Goal: Task Accomplishment & Management: Manage account settings

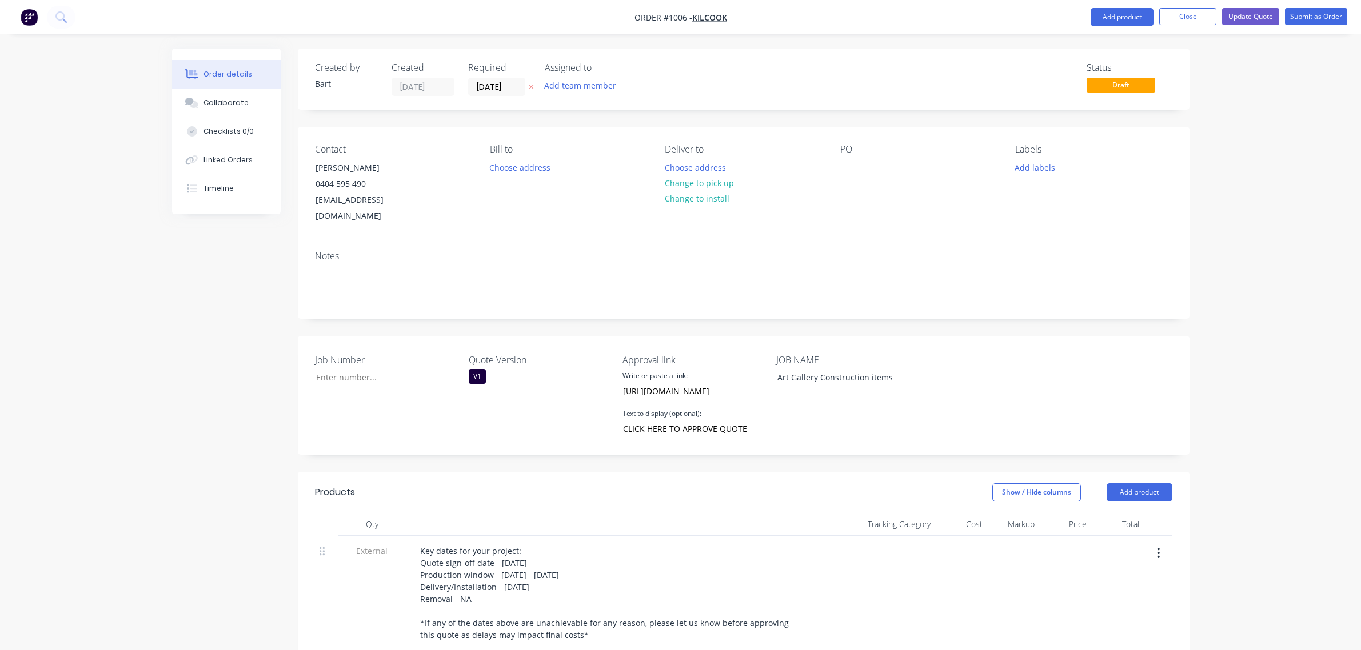
scroll to position [809, 0]
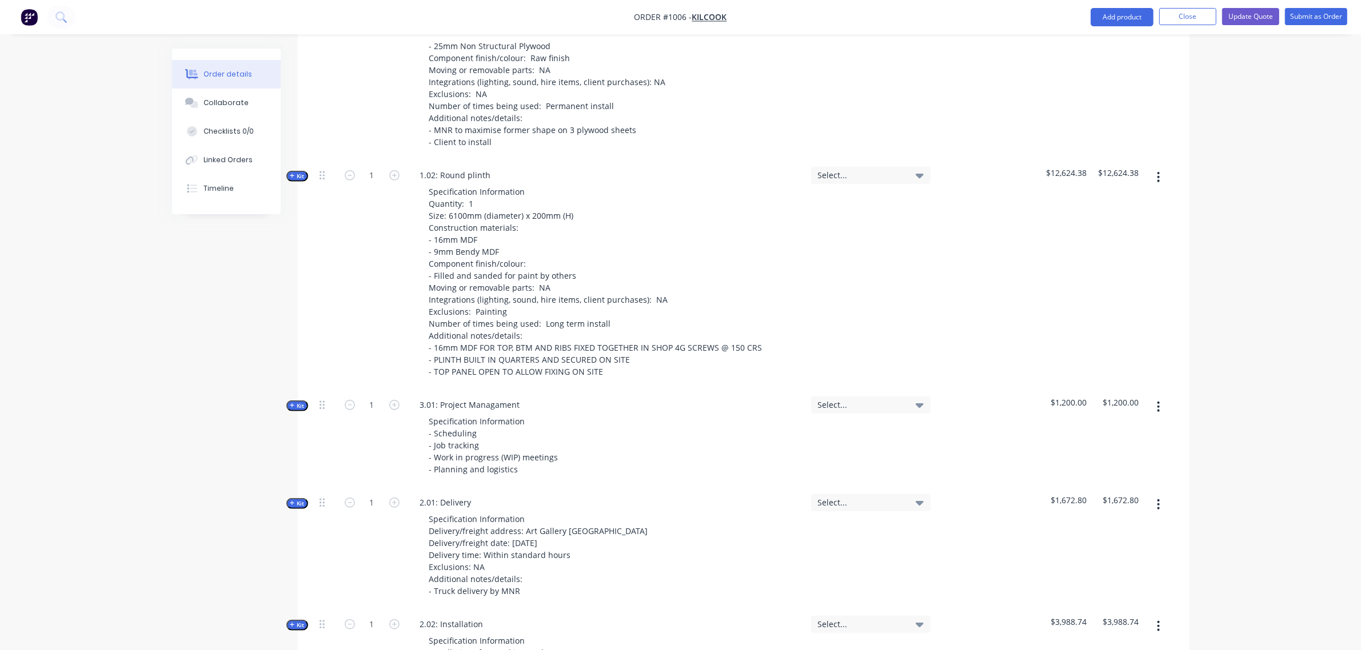
drag, startPoint x: 299, startPoint y: 159, endPoint x: 303, endPoint y: 164, distance: 6.5
click at [299, 172] on span "Kit" at bounding box center [297, 176] width 15 height 9
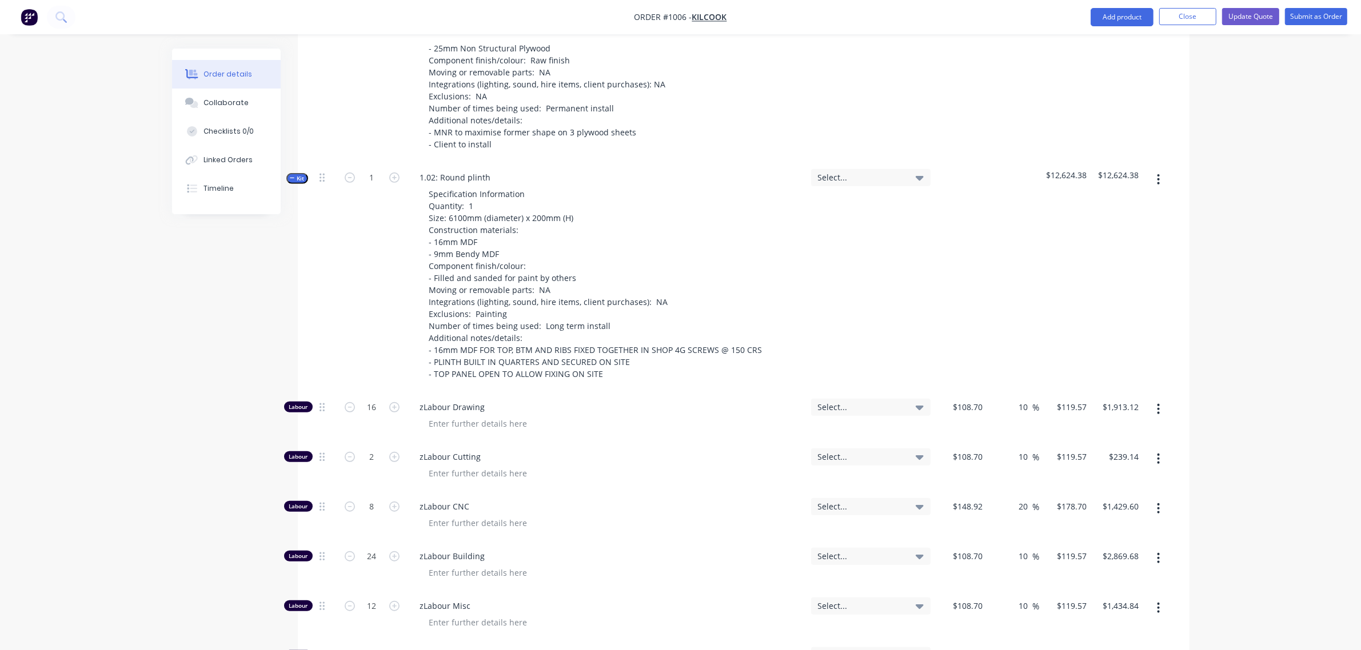
scroll to position [806, 0]
click at [290, 176] on icon "button" at bounding box center [292, 179] width 5 height 6
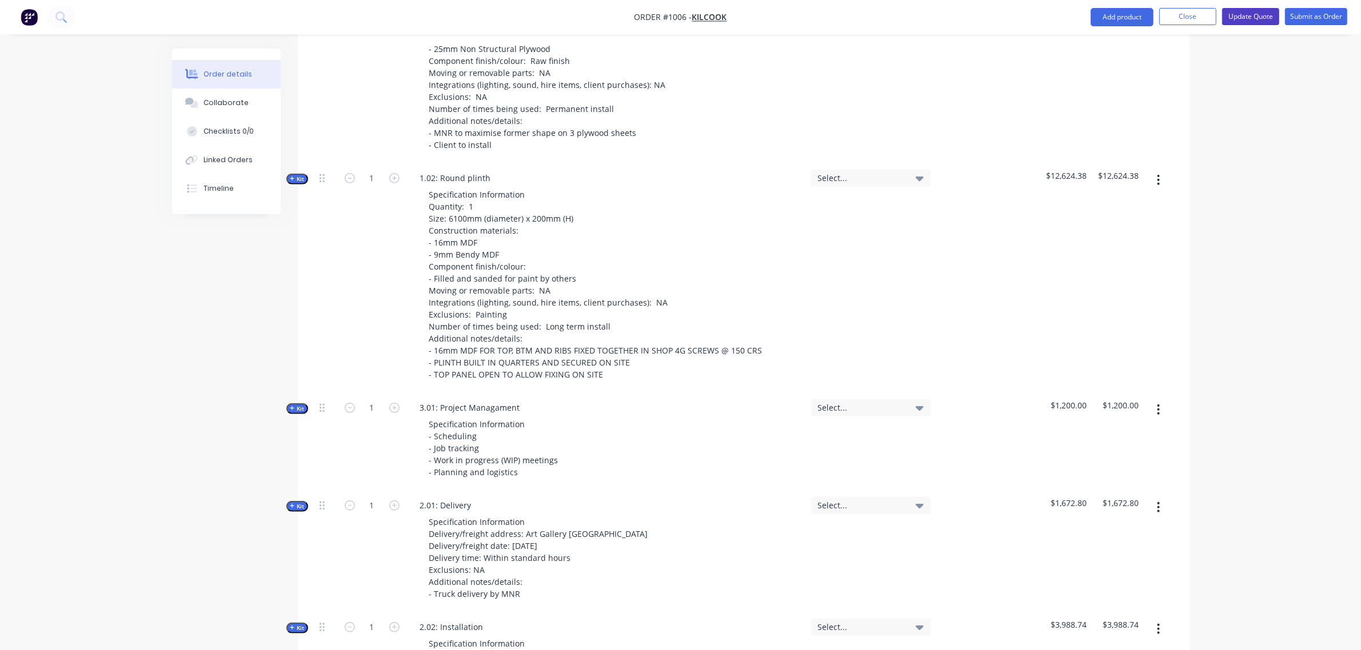
click at [1238, 18] on button "Update Quote" at bounding box center [1250, 16] width 57 height 17
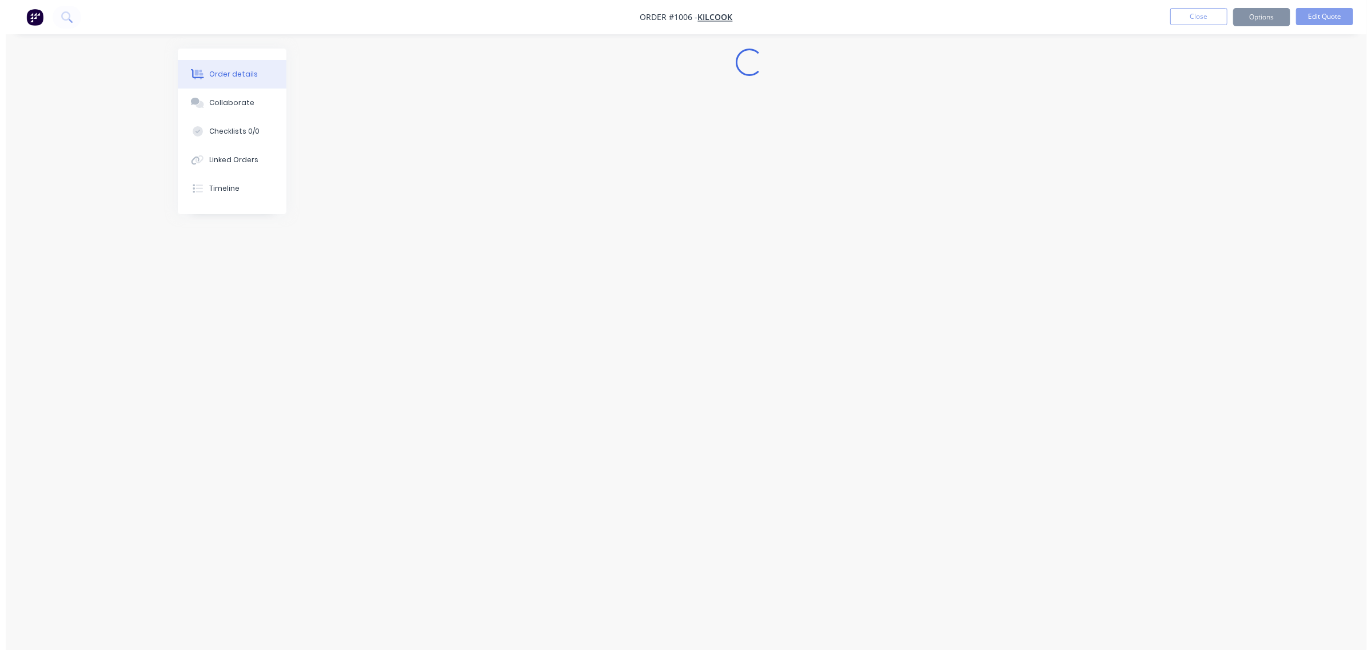
scroll to position [0, 0]
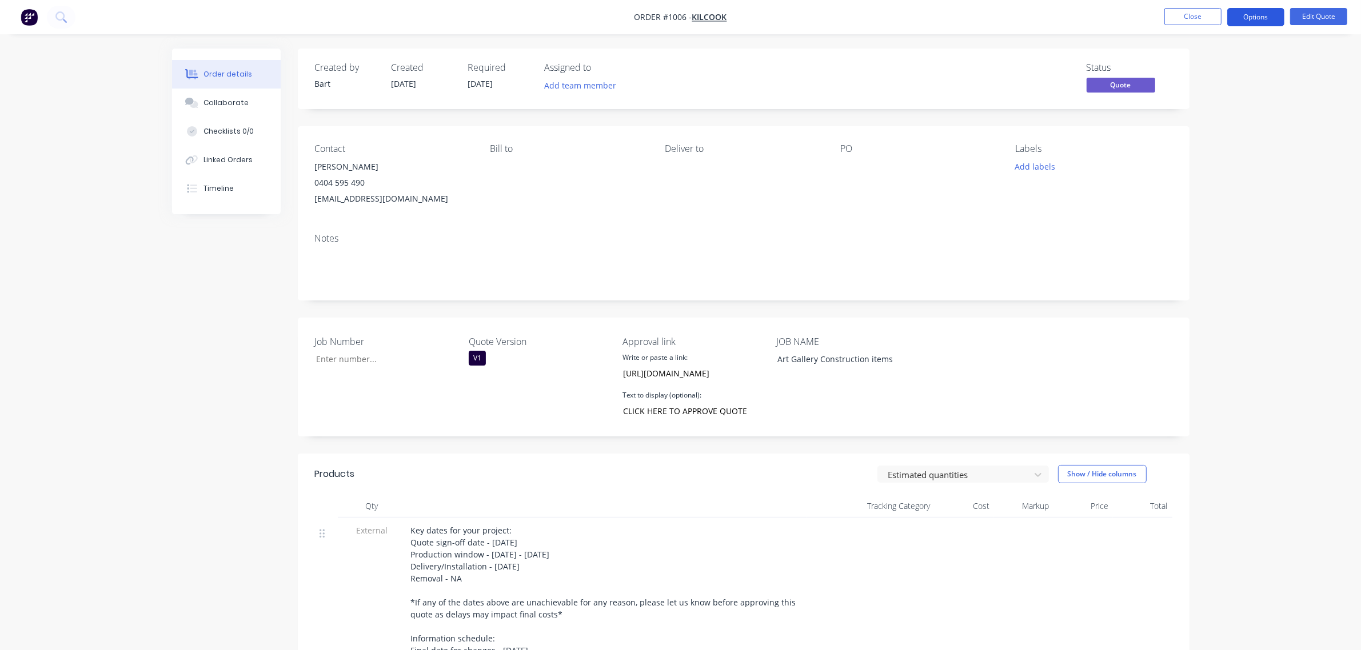
click at [1241, 18] on button "Options" at bounding box center [1255, 17] width 57 height 18
click at [1199, 69] on div "Quote" at bounding box center [1221, 69] width 105 height 17
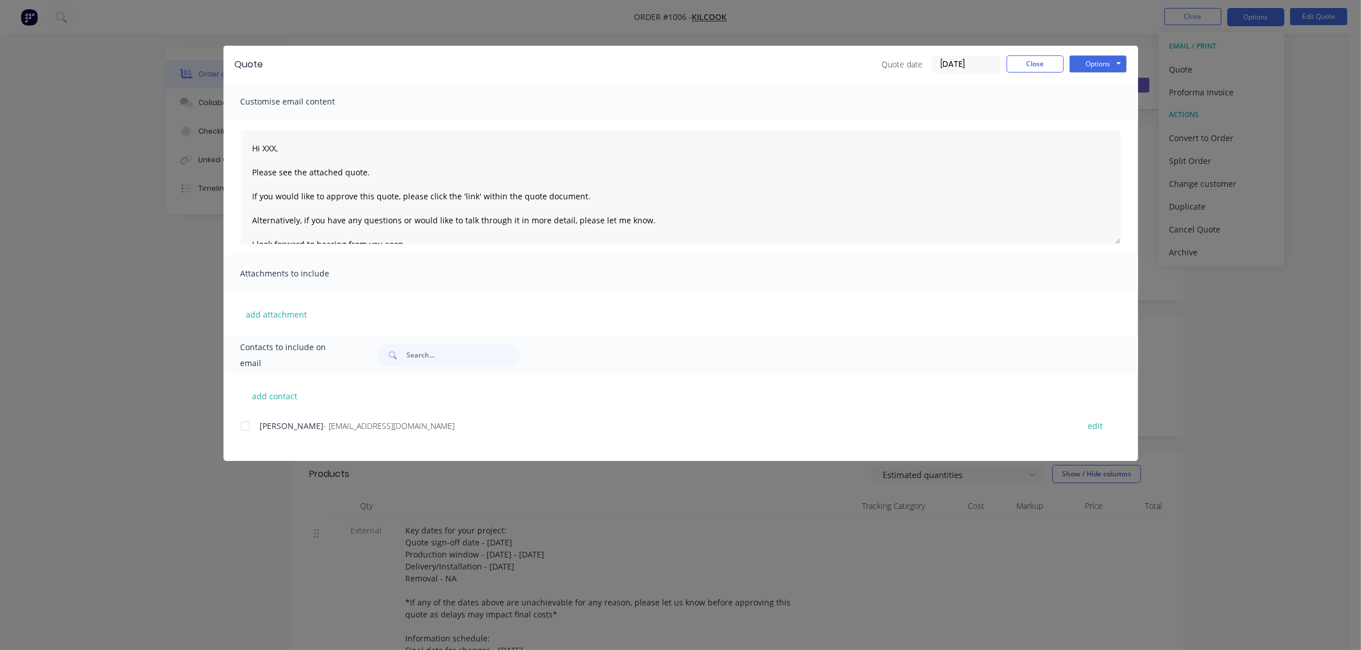
click at [243, 427] on div at bounding box center [245, 426] width 23 height 23
drag, startPoint x: 275, startPoint y: 146, endPoint x: 293, endPoint y: 147, distance: 18.3
click at [275, 146] on textarea "Hi XXX, Please see the attached quote. If you would like to approve this quote,…" at bounding box center [681, 187] width 880 height 114
type textarea "Hi Declan, Please see the attached quote. If you would like to approve this quo…"
drag, startPoint x: 1078, startPoint y: 59, endPoint x: 1093, endPoint y: 67, distance: 16.9
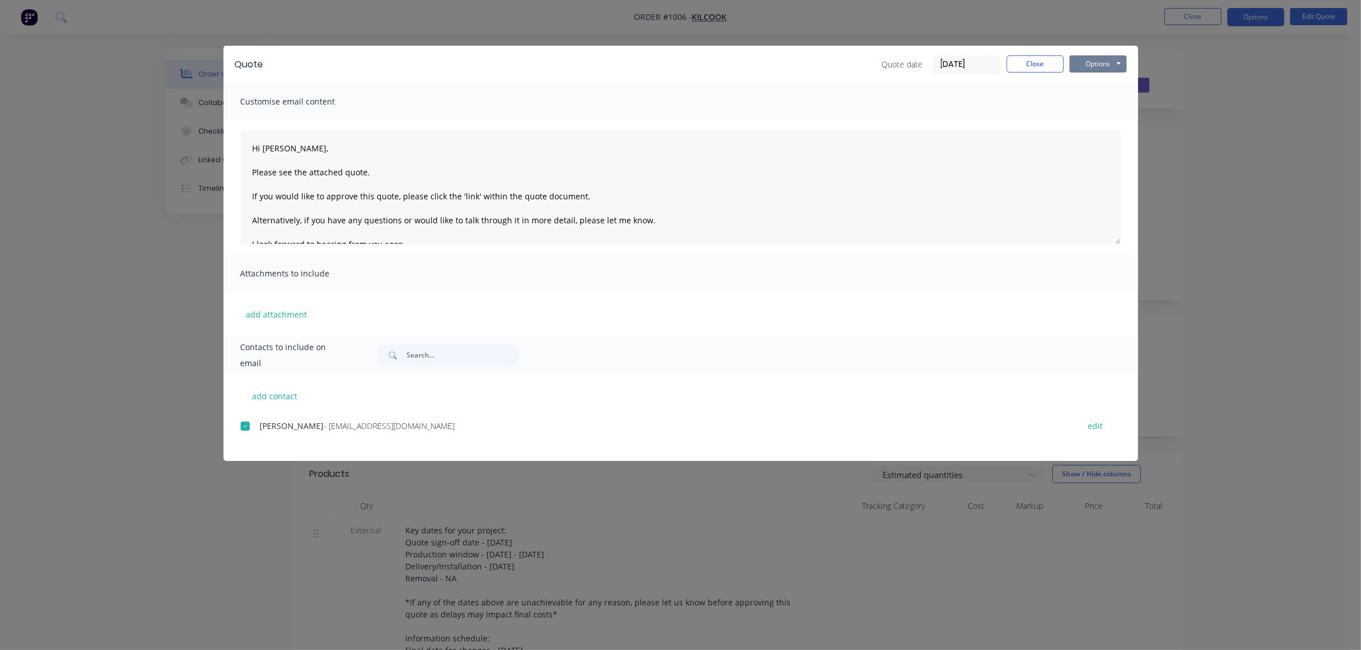
click at [1080, 59] on button "Options" at bounding box center [1097, 63] width 57 height 17
click at [1098, 89] on button "Preview" at bounding box center [1105, 84] width 73 height 19
click at [1106, 67] on button "Options" at bounding box center [1097, 63] width 57 height 17
click at [1095, 123] on button "Email" at bounding box center [1105, 122] width 73 height 19
click at [244, 430] on div at bounding box center [245, 426] width 23 height 23
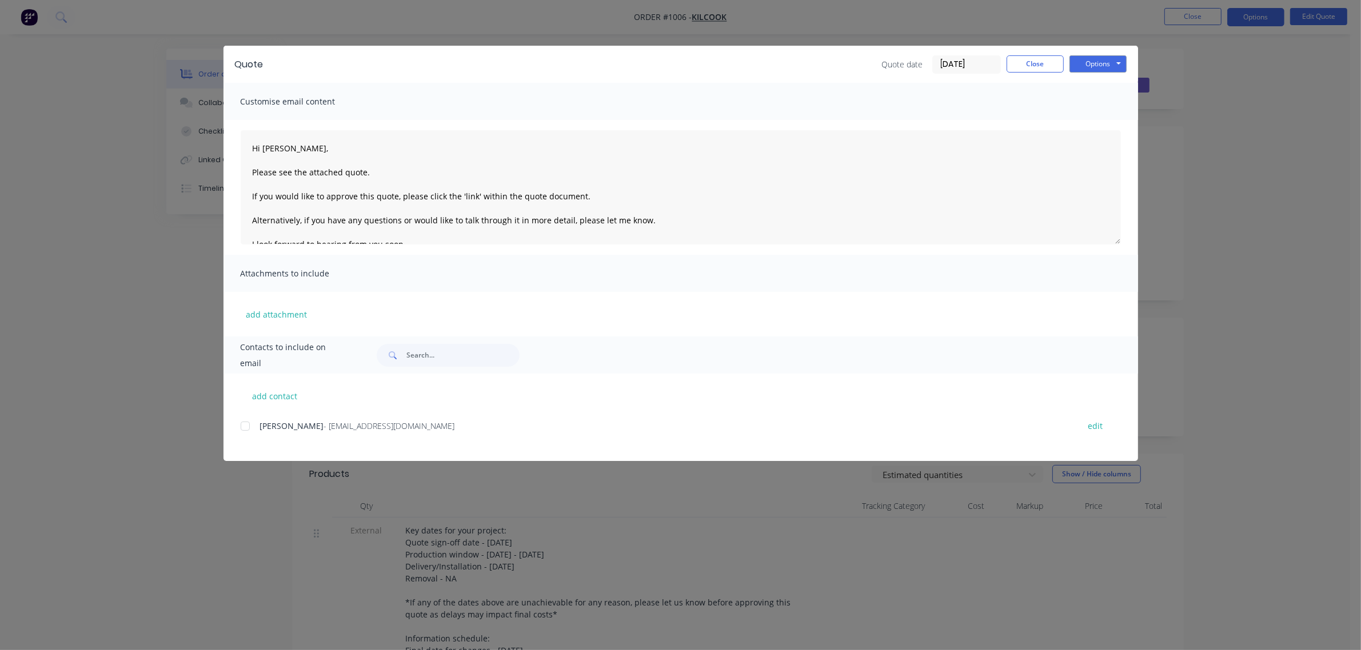
click at [247, 426] on div at bounding box center [245, 426] width 23 height 23
click at [1088, 62] on button "Options" at bounding box center [1097, 63] width 57 height 17
click at [1093, 117] on button "Email" at bounding box center [1105, 122] width 73 height 19
click at [1039, 66] on button "Close" at bounding box center [1035, 63] width 57 height 17
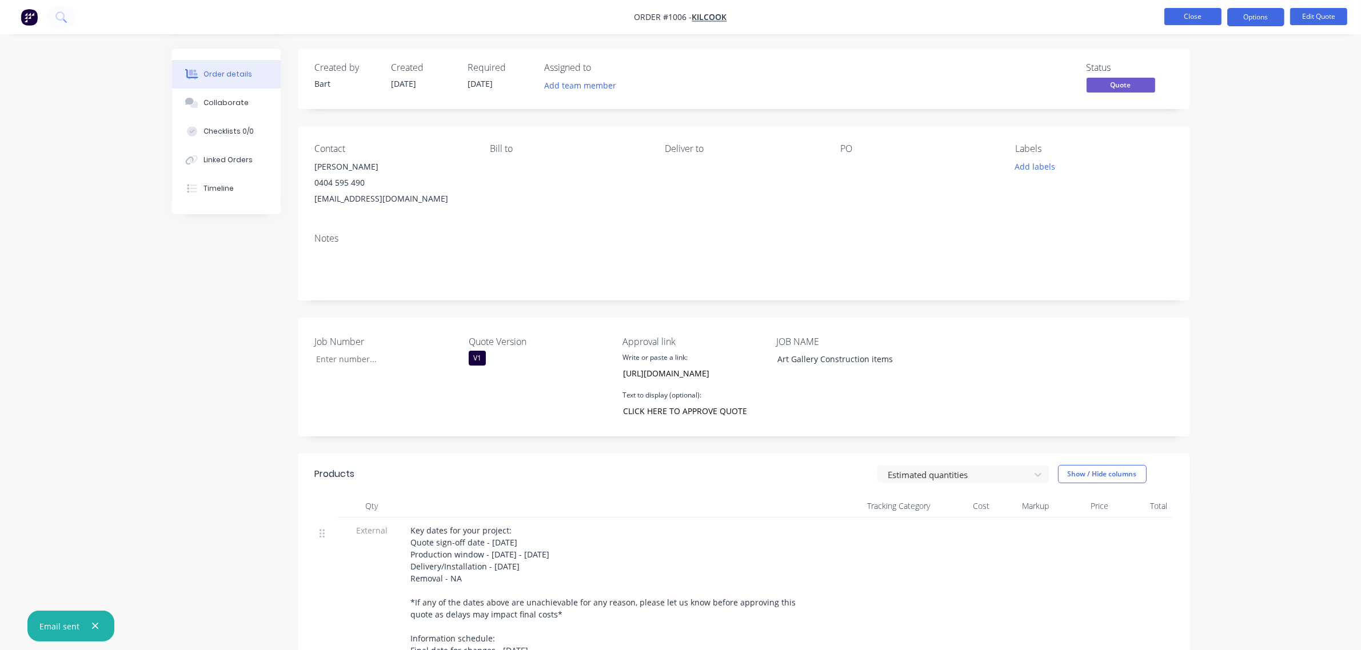
click at [1181, 19] on button "Close" at bounding box center [1192, 16] width 57 height 17
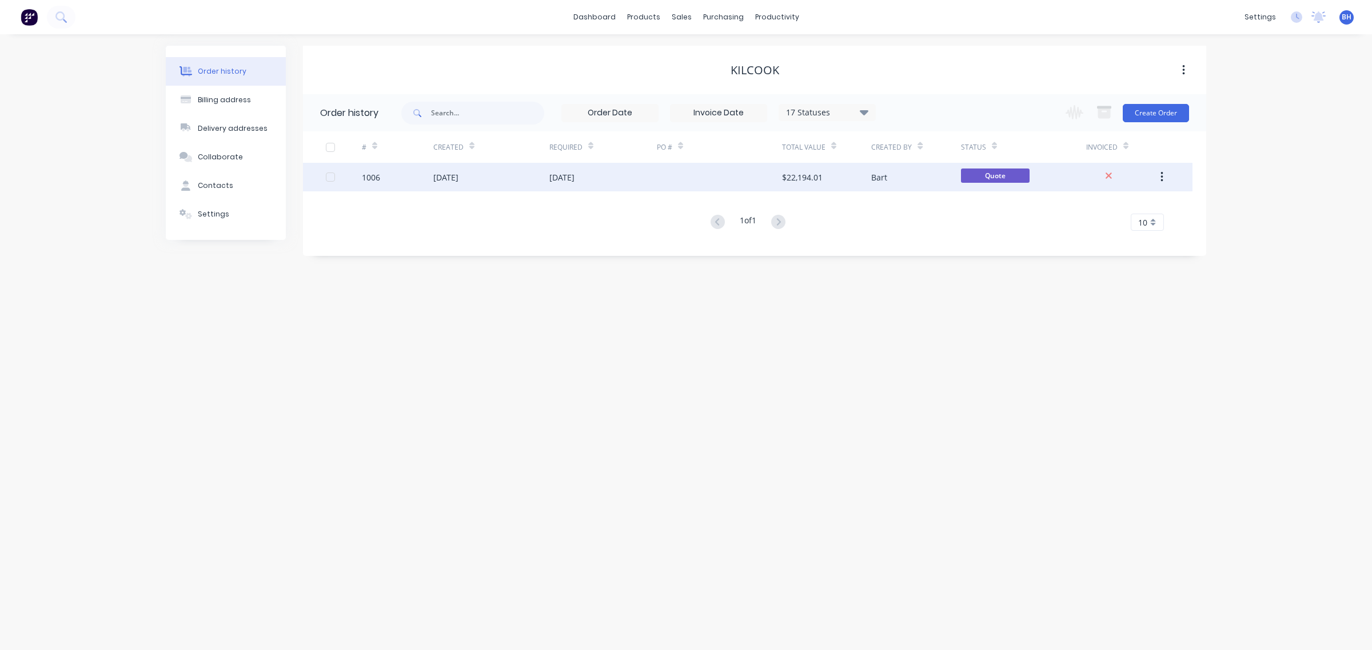
click at [881, 177] on div "Bart" at bounding box center [879, 177] width 16 height 12
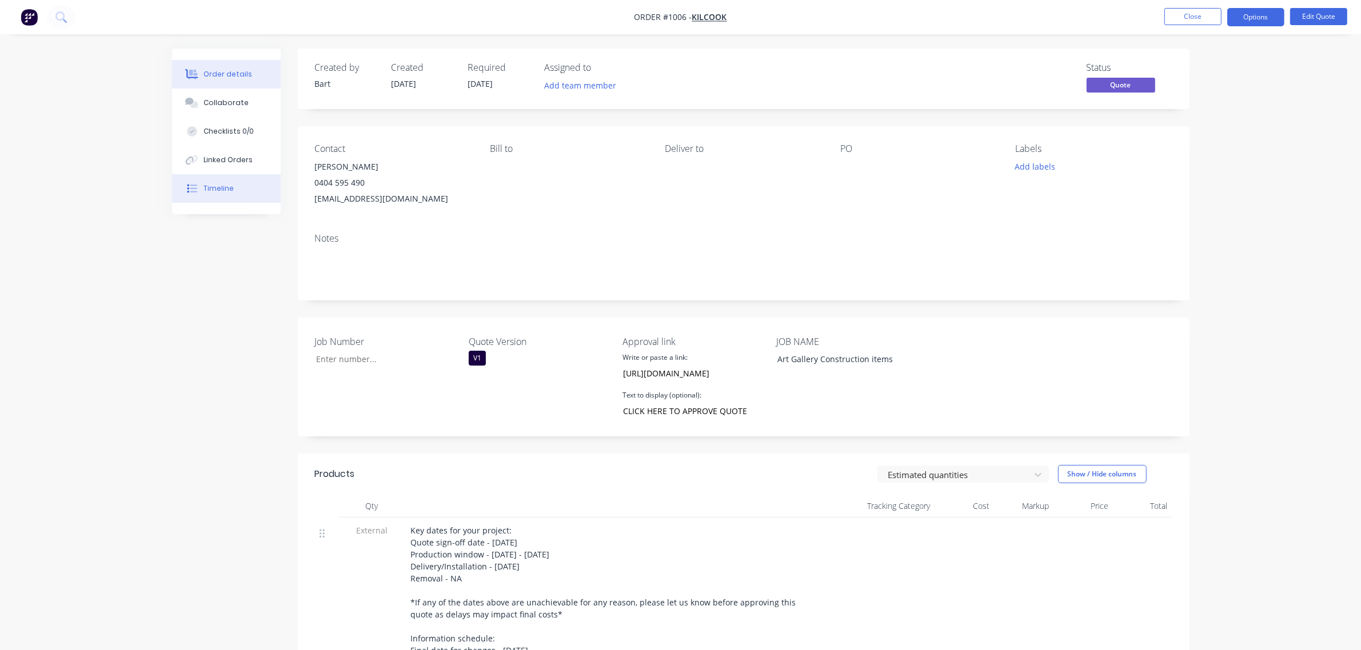
click at [229, 183] on div "Timeline" at bounding box center [218, 188] width 30 height 10
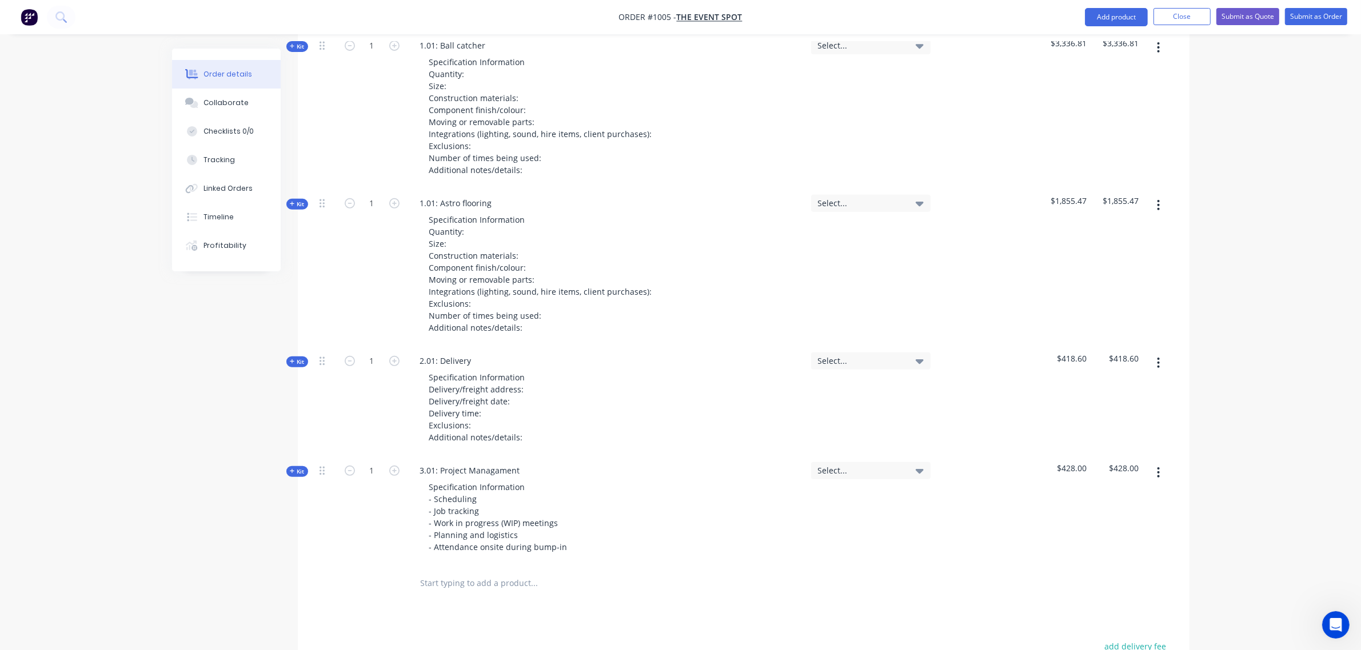
scroll to position [524, 0]
click at [301, 356] on span "Kit" at bounding box center [297, 360] width 15 height 9
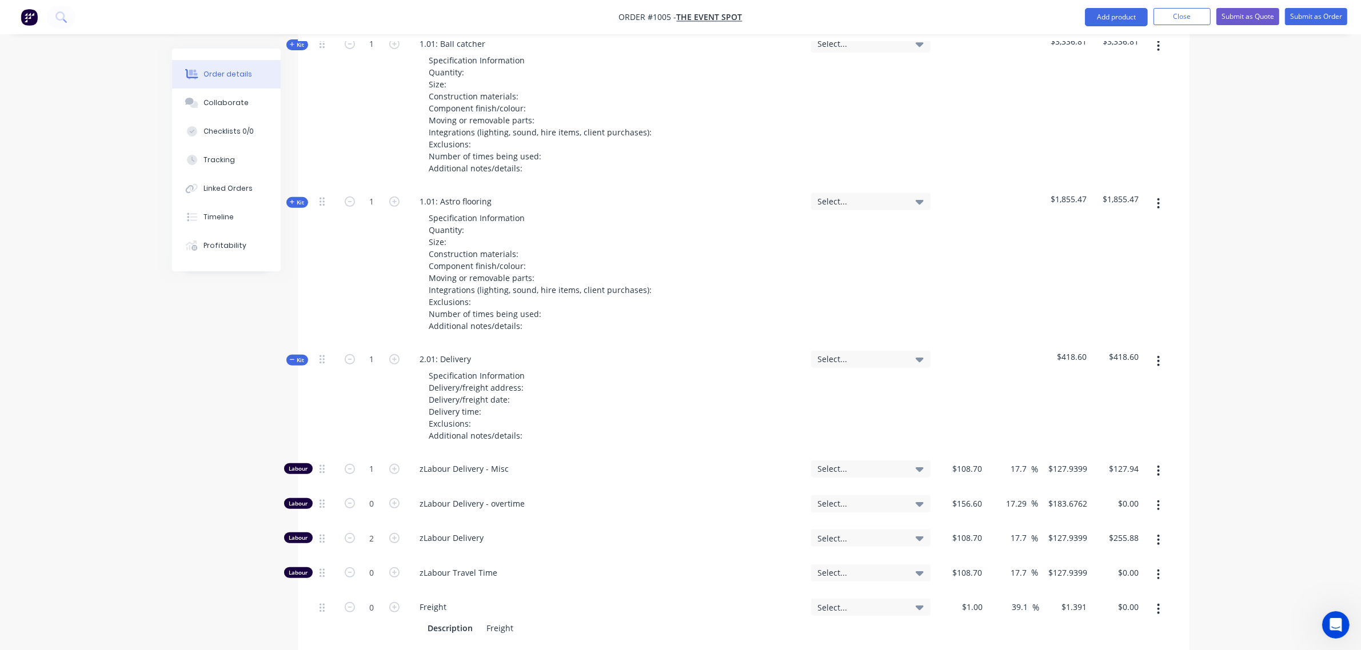
click at [301, 356] on span "Kit" at bounding box center [297, 360] width 15 height 9
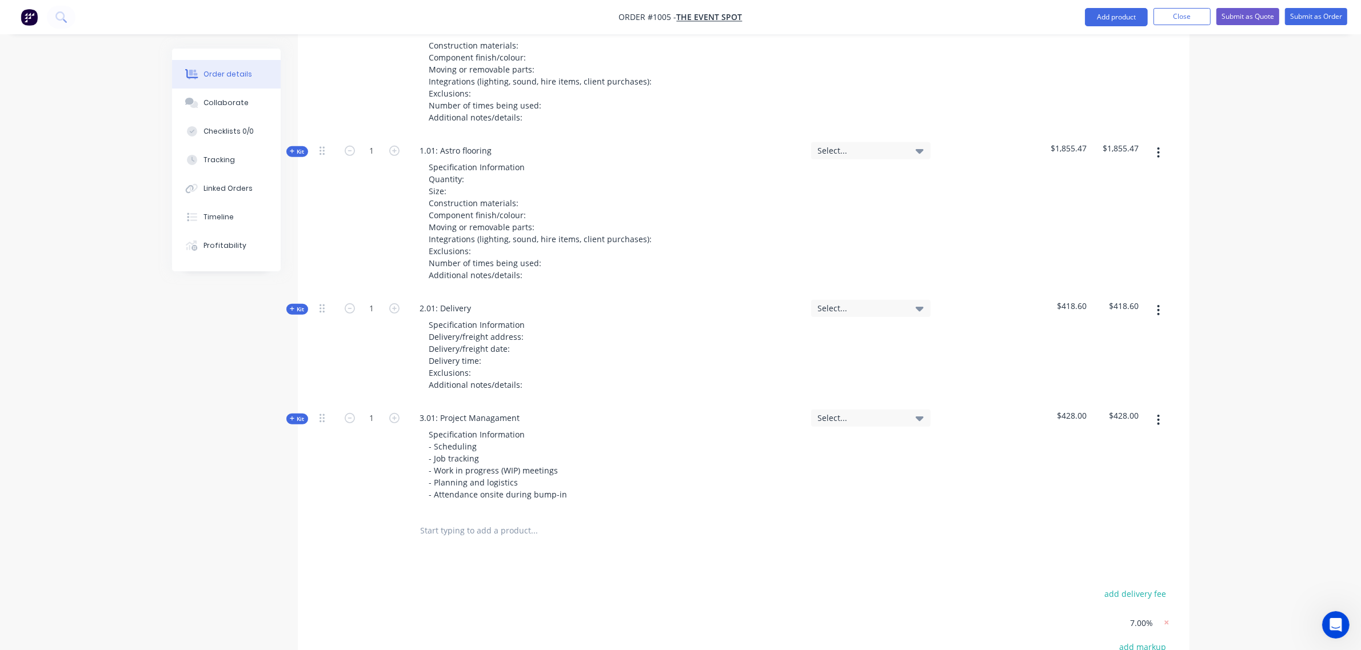
scroll to position [575, 0]
click at [294, 306] on icon at bounding box center [292, 309] width 5 height 6
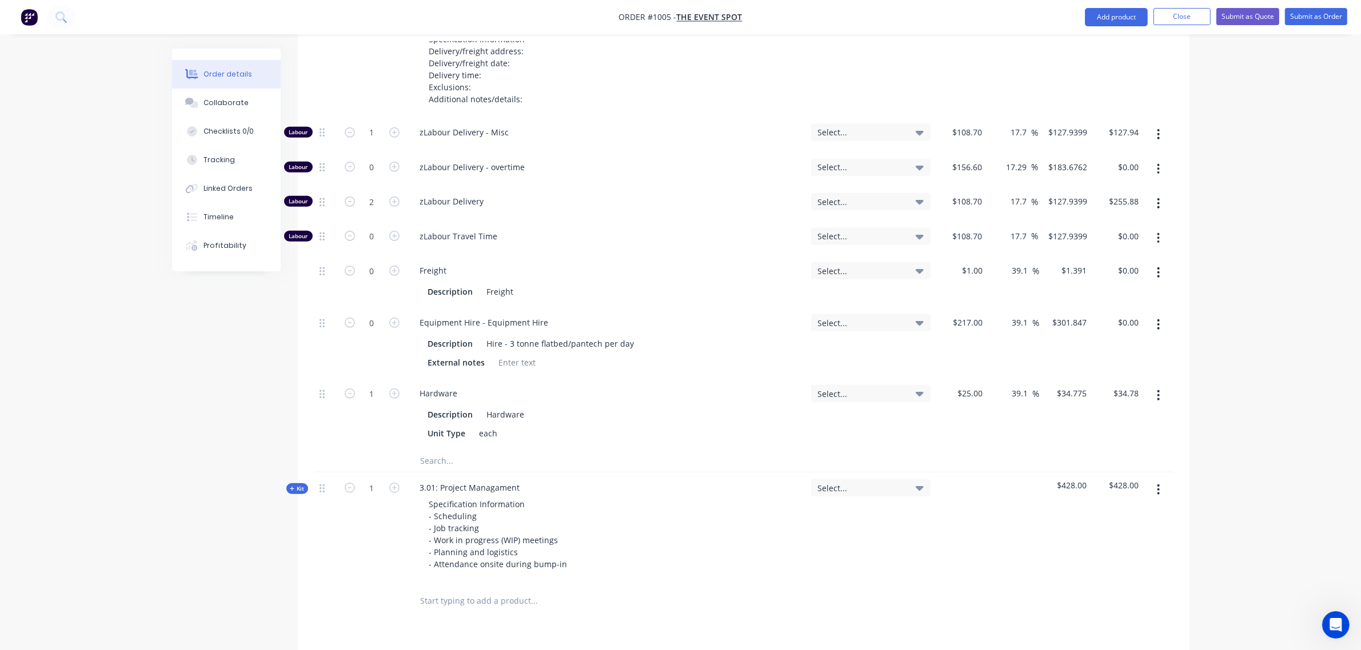
scroll to position [861, 0]
drag, startPoint x: 369, startPoint y: 364, endPoint x: 430, endPoint y: 366, distance: 60.7
click at [370, 385] on input "1" at bounding box center [372, 393] width 30 height 17
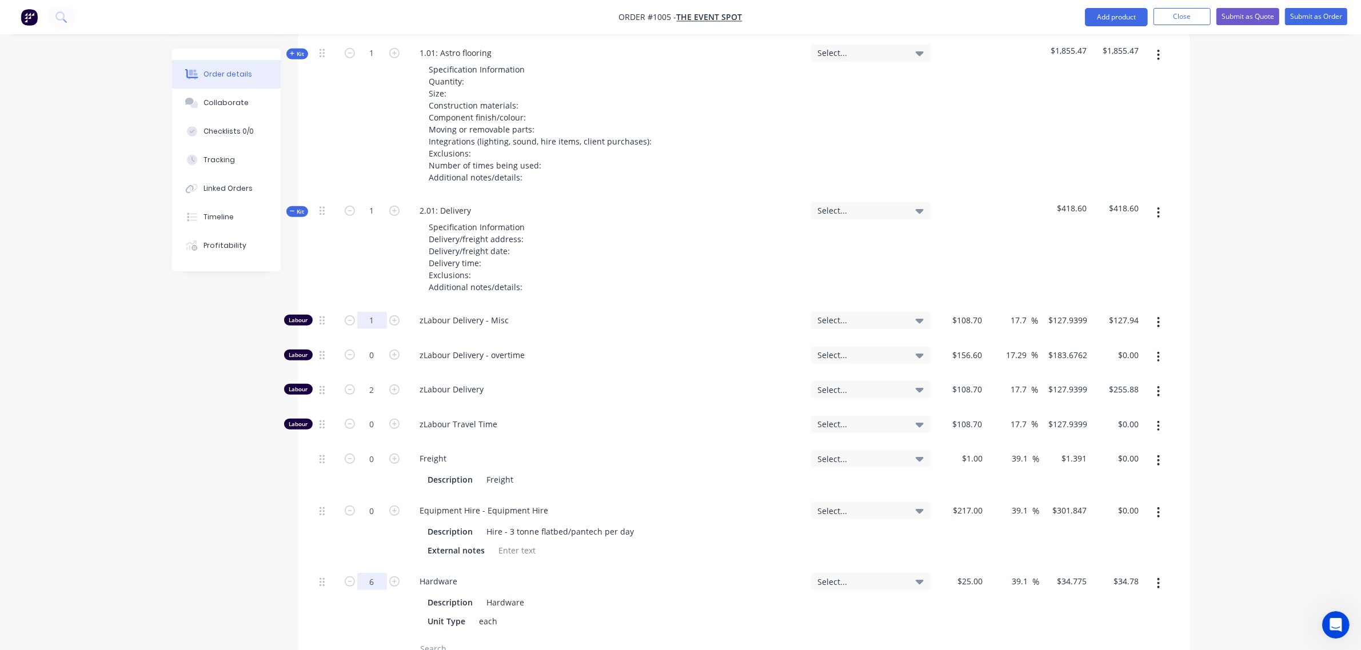
scroll to position [670, 0]
type input "6"
type input "$208.65"
click at [366, 314] on input "1" at bounding box center [372, 322] width 30 height 17
click at [364, 383] on input "2" at bounding box center [372, 391] width 30 height 17
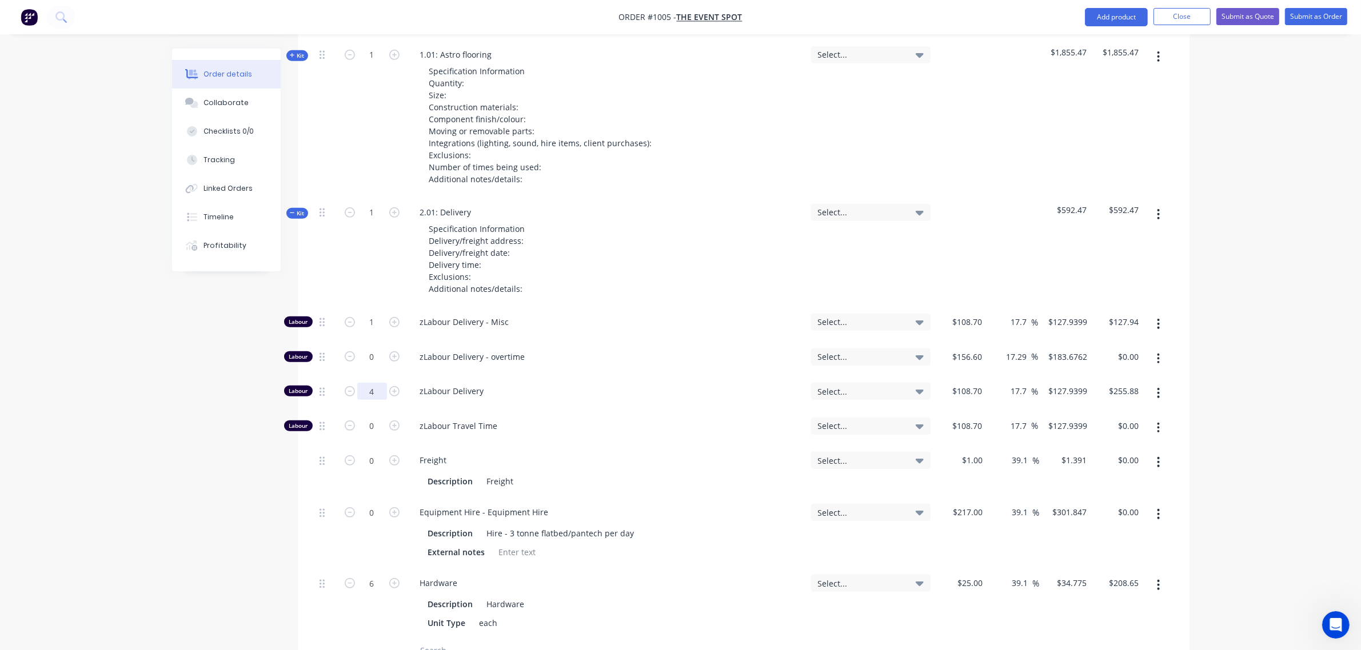
type input "4"
type input "$511.76"
click at [555, 260] on div "Specification Information Delivery/freight address: Delivery/freight date: Deli…" at bounding box center [606, 259] width 391 height 77
click at [369, 383] on input "4" at bounding box center [372, 391] width 30 height 17
type input "5"
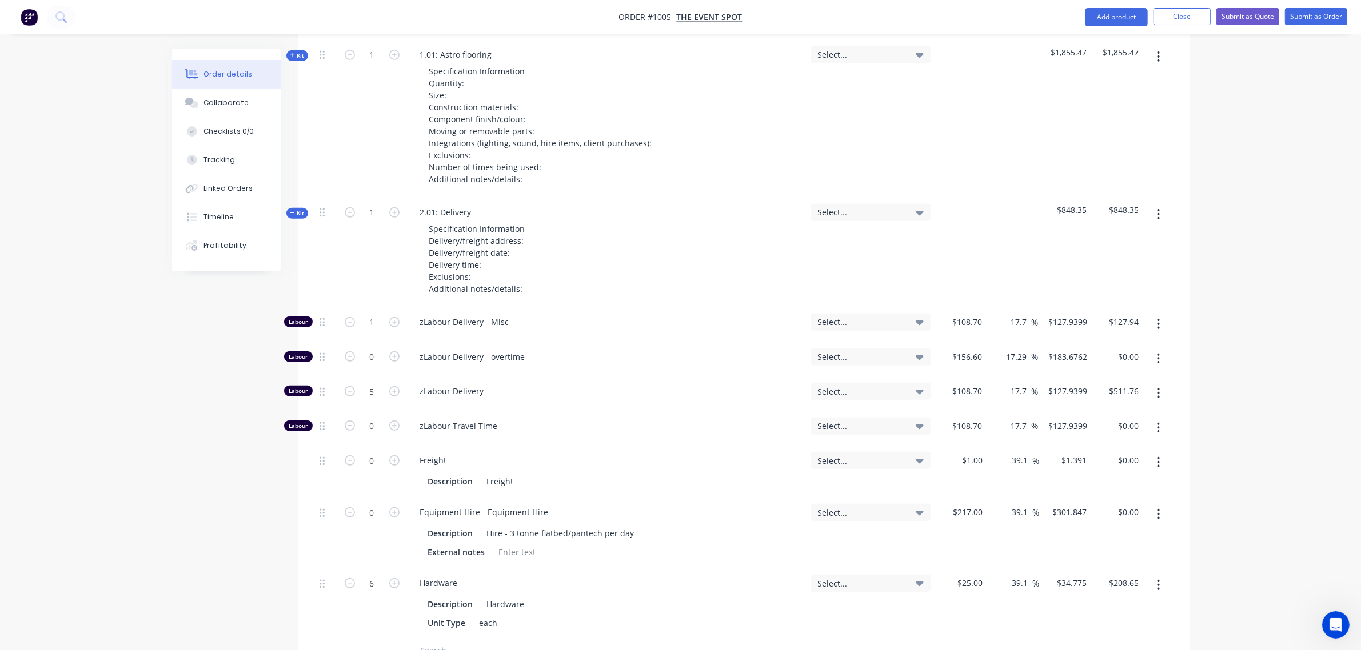
type input "$639.70"
click at [567, 258] on div "Specification Information Delivery/freight address: Delivery/freight date: Deli…" at bounding box center [606, 259] width 391 height 77
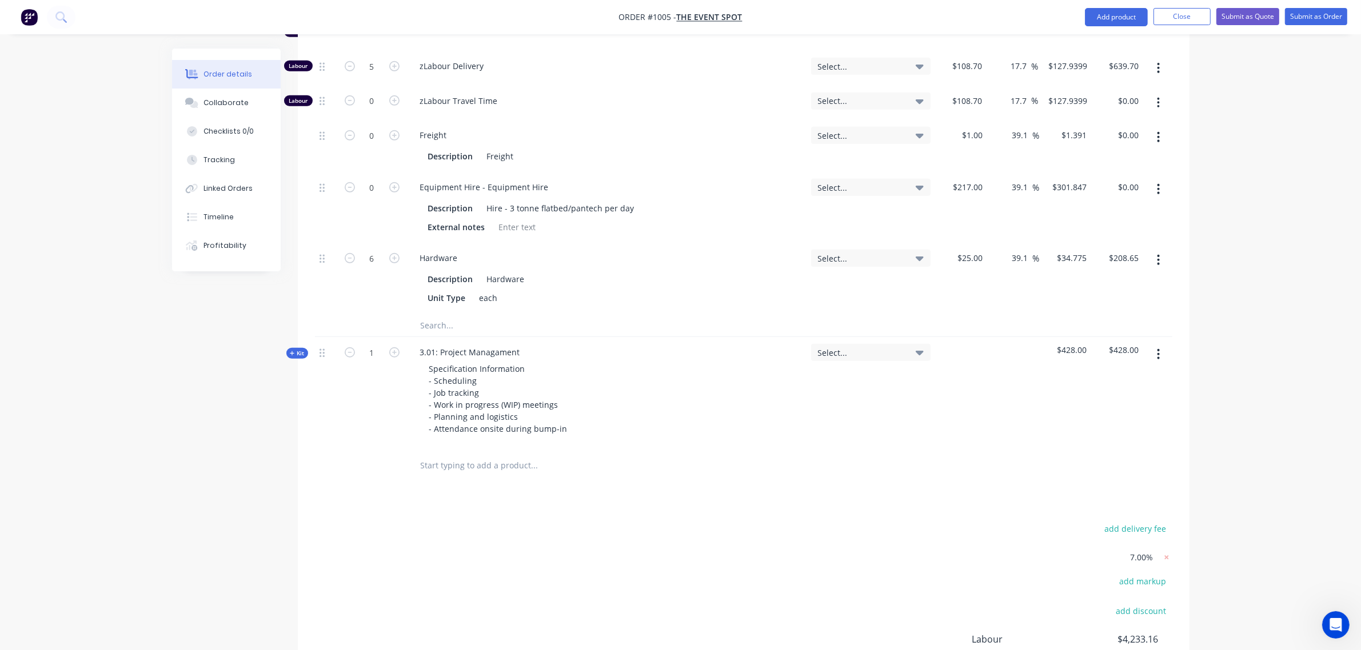
scroll to position [973, 0]
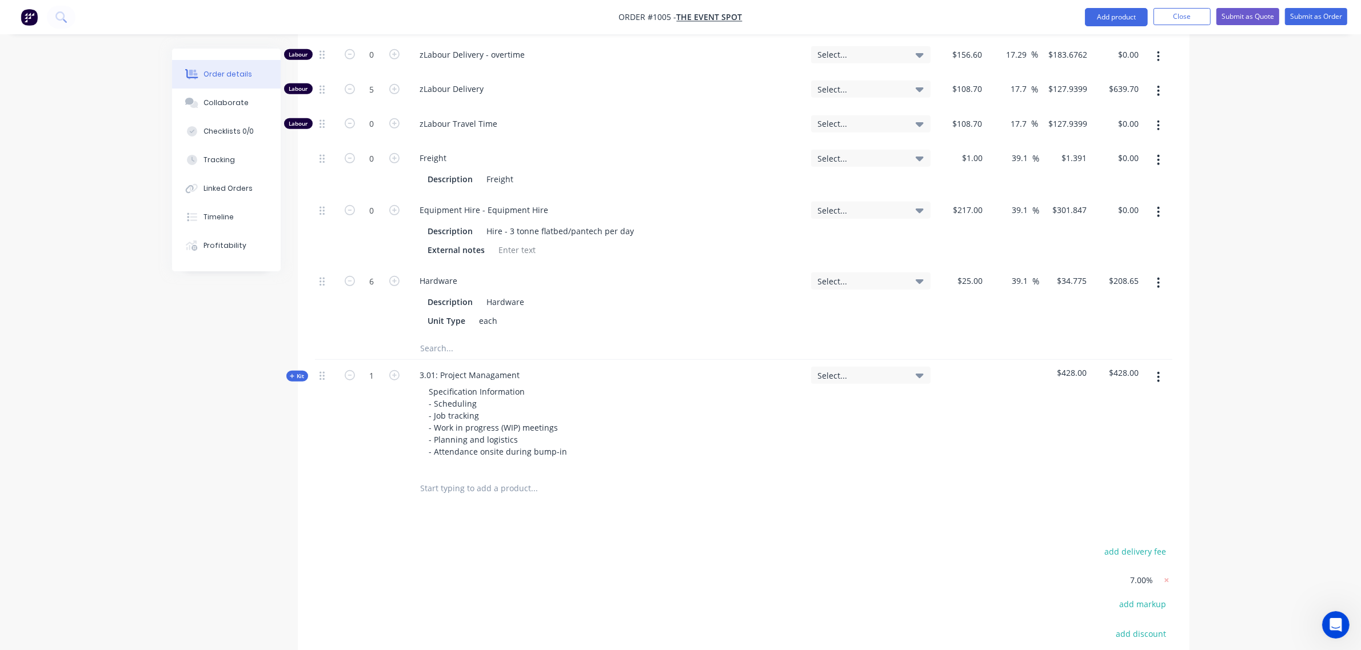
click at [294, 374] on icon at bounding box center [292, 377] width 5 height 6
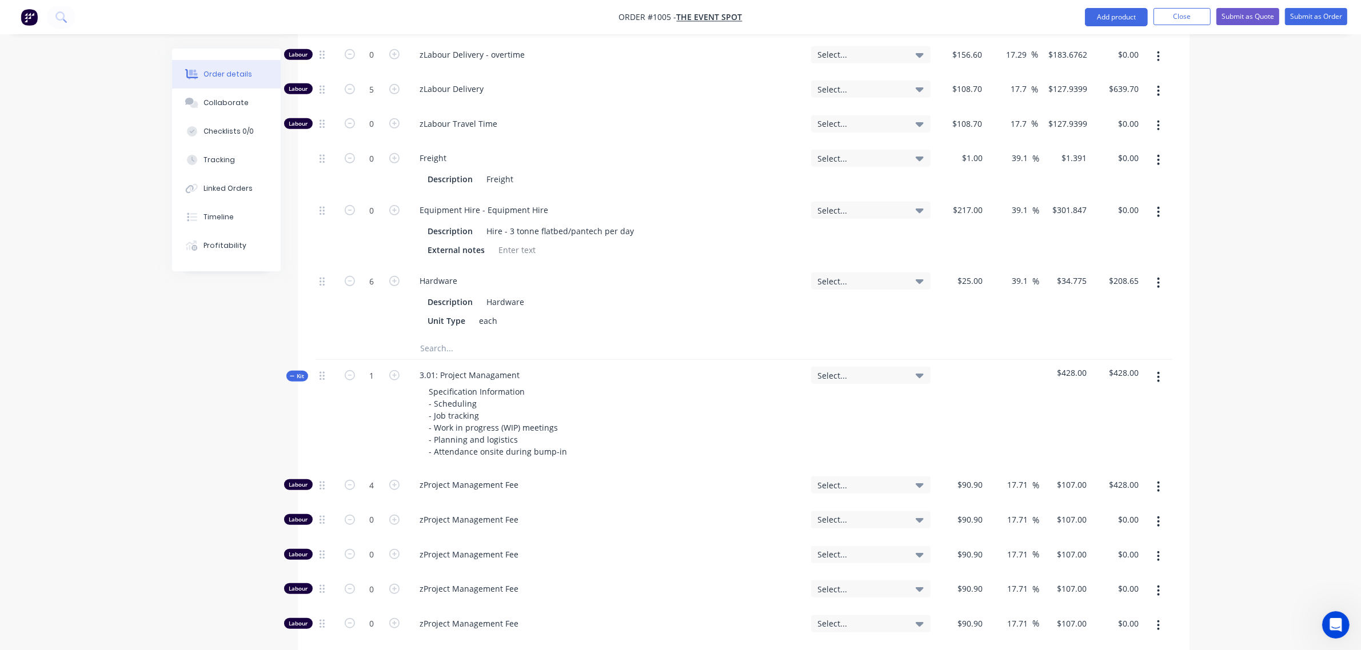
click at [296, 372] on span "Kit" at bounding box center [297, 376] width 15 height 9
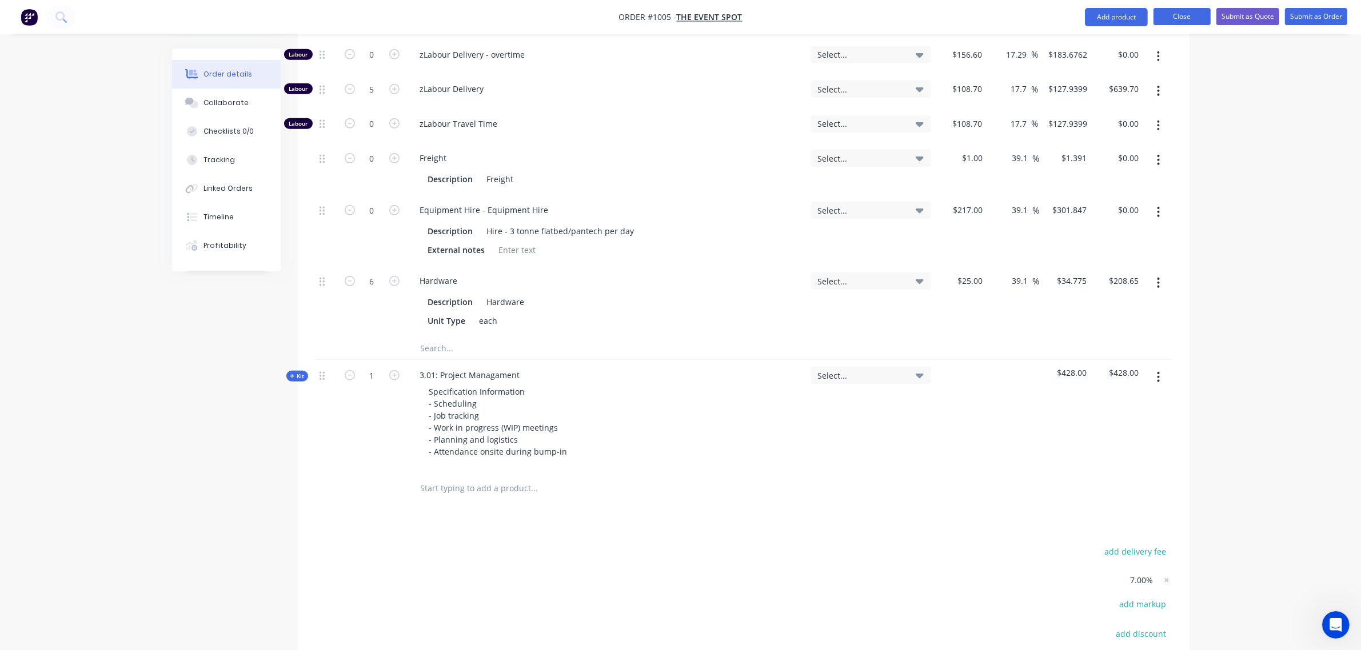
click at [1172, 13] on button "Close" at bounding box center [1181, 16] width 57 height 17
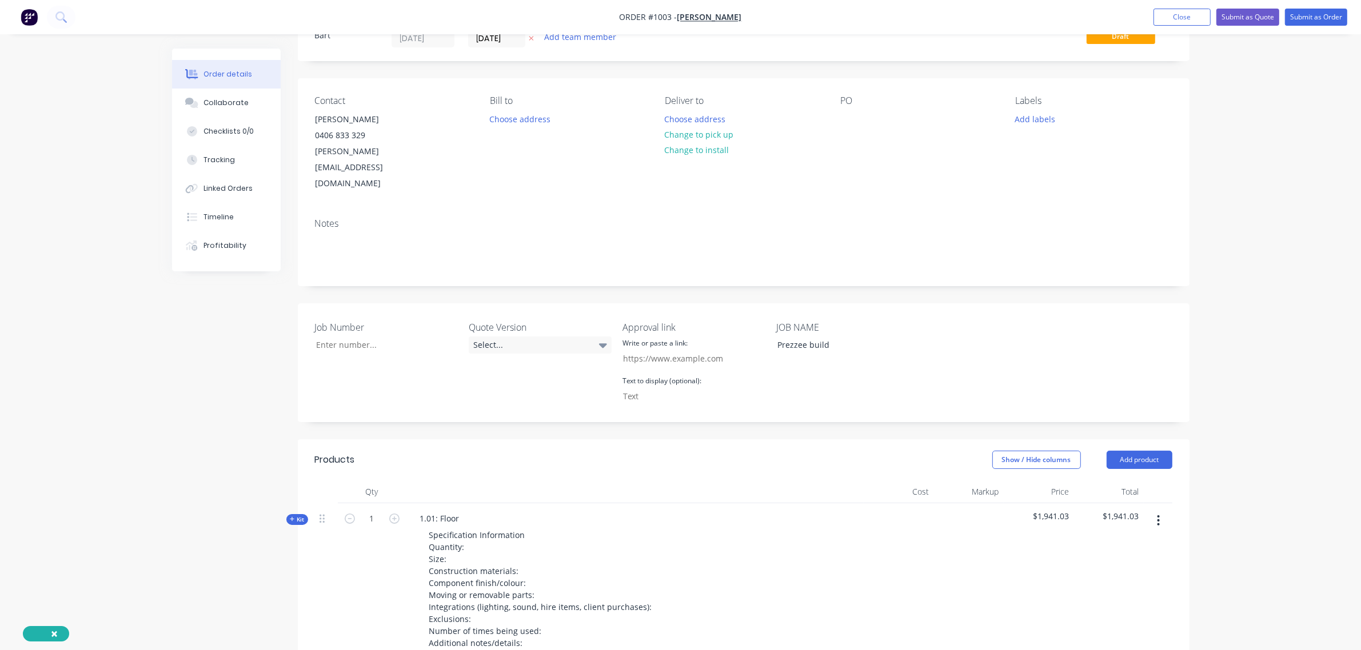
scroll to position [11, 0]
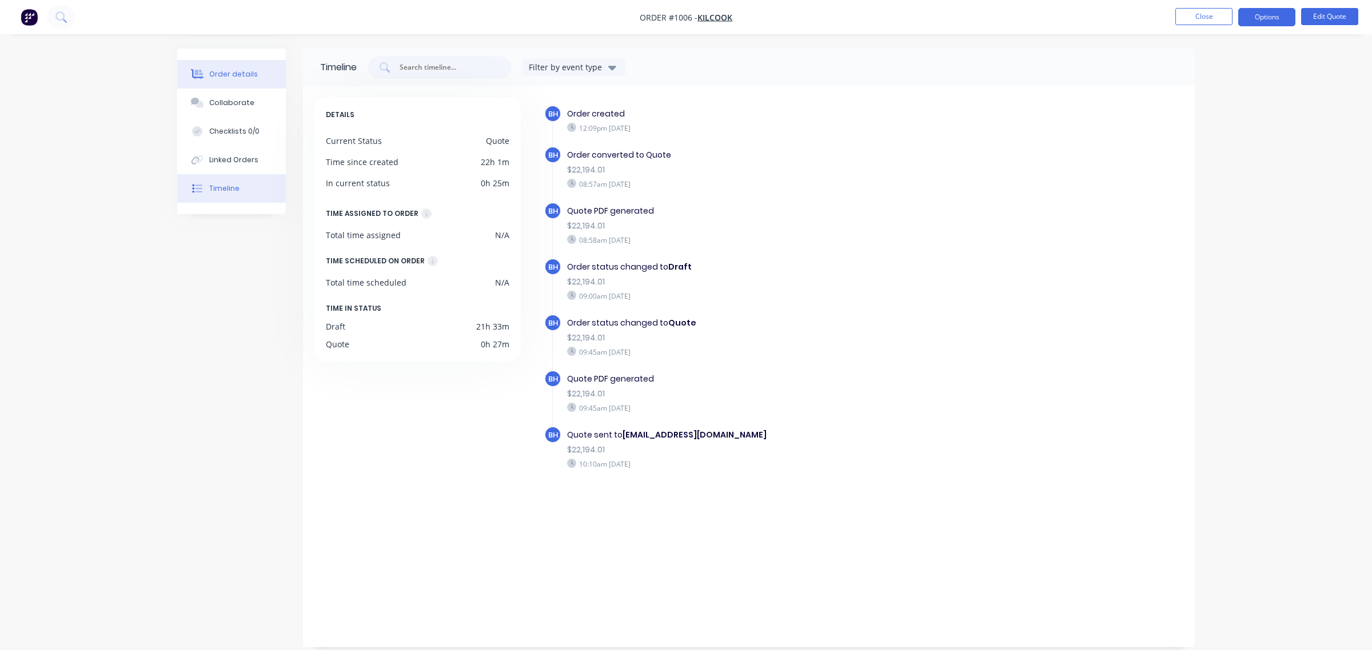
click at [235, 79] on div "Order details" at bounding box center [233, 74] width 49 height 10
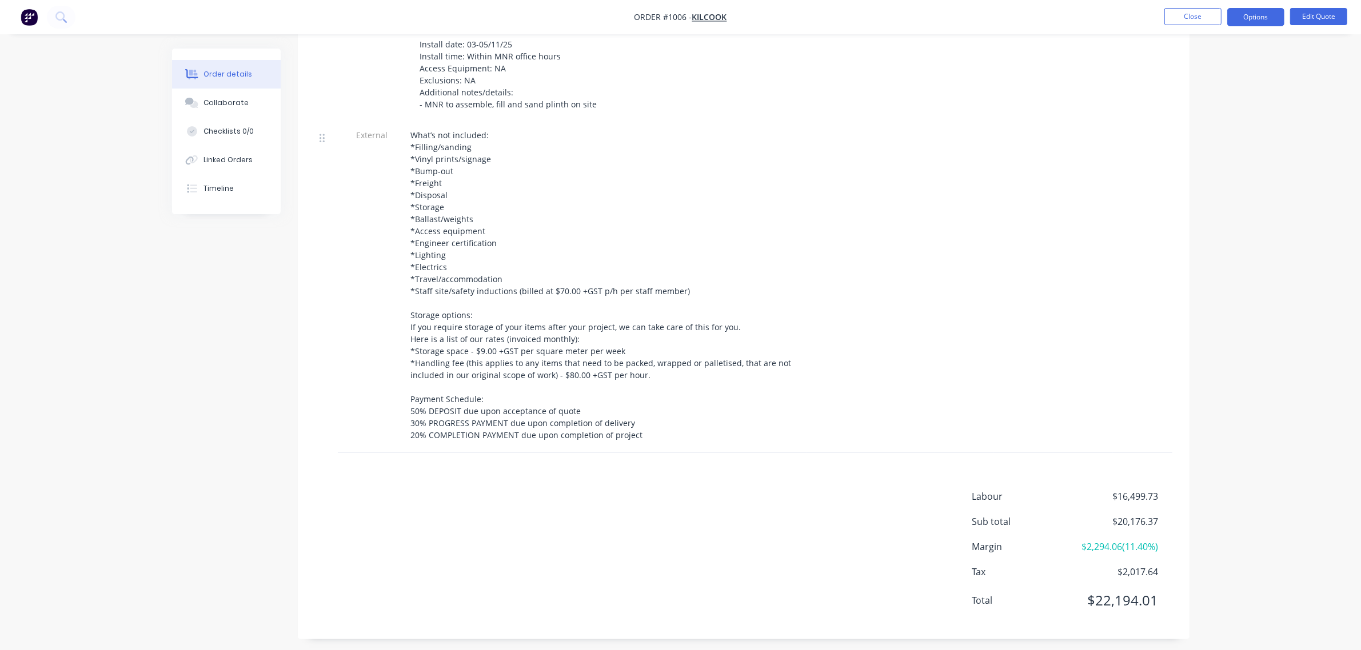
scroll to position [1402, 0]
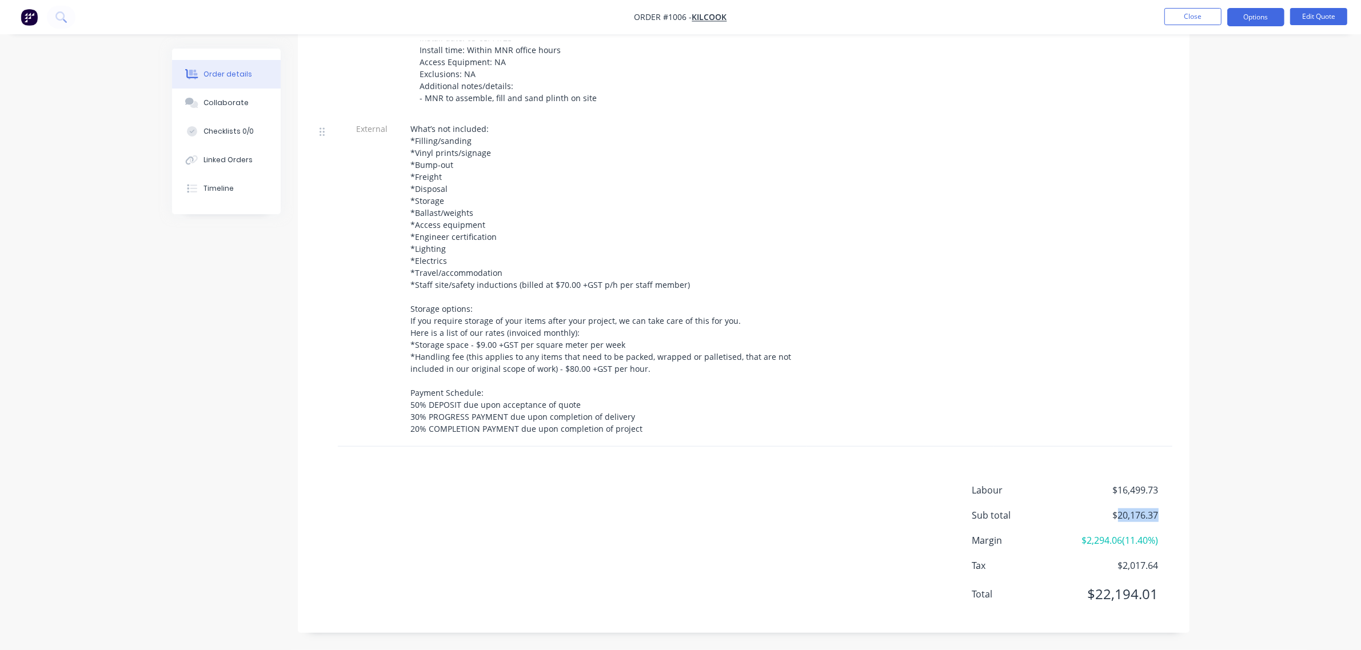
drag, startPoint x: 1131, startPoint y: 518, endPoint x: 1156, endPoint y: 520, distance: 25.3
click at [1157, 520] on span "$20,176.37" at bounding box center [1115, 516] width 85 height 14
copy span "20,176.37"
